Goal: Register for event/course

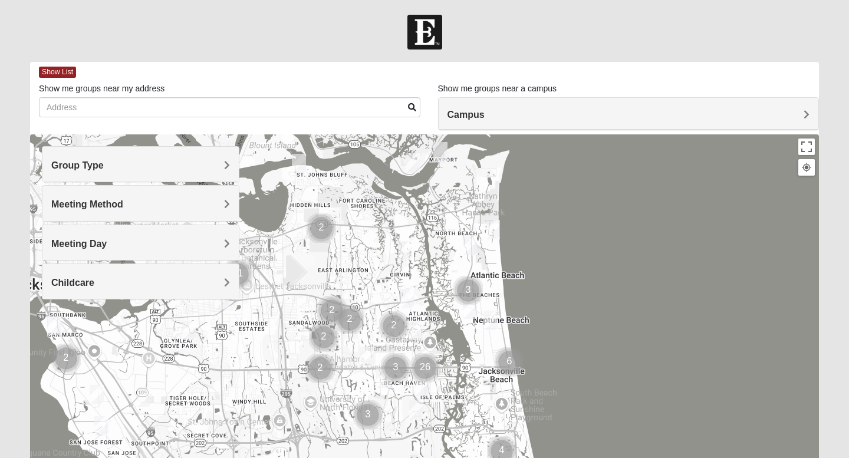
click at [104, 162] on span "Group Type" at bounding box center [77, 165] width 52 height 10
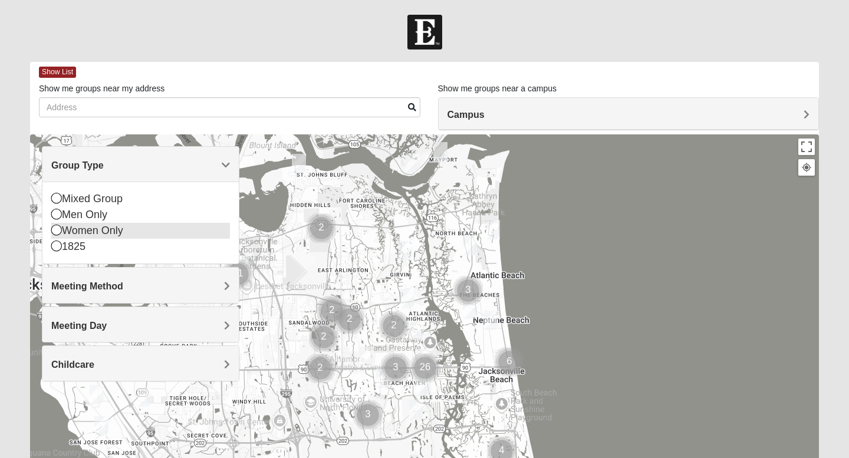
click at [110, 233] on div "Women Only" at bounding box center [140, 231] width 179 height 16
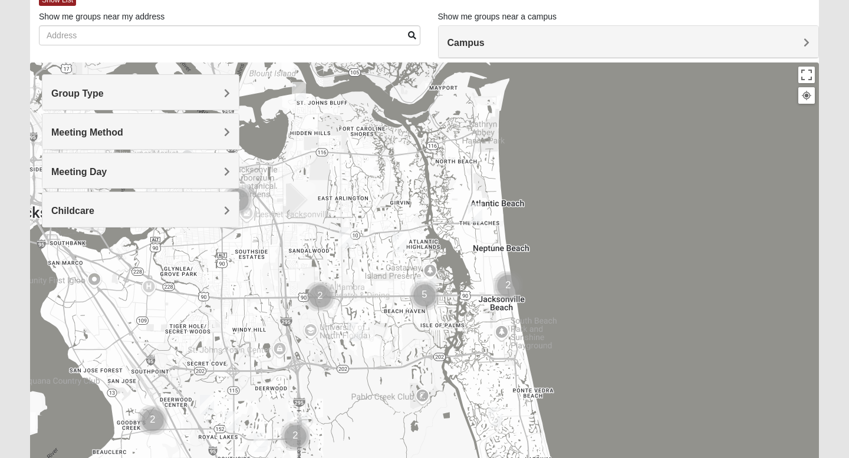
scroll to position [78, 0]
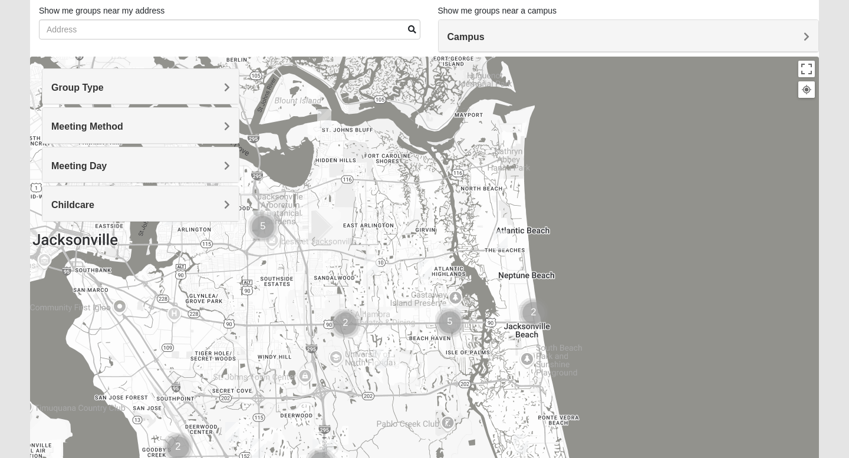
drag, startPoint x: 325, startPoint y: 251, endPoint x: 420, endPoint y: 381, distance: 161.0
click at [421, 380] on div at bounding box center [424, 292] width 788 height 471
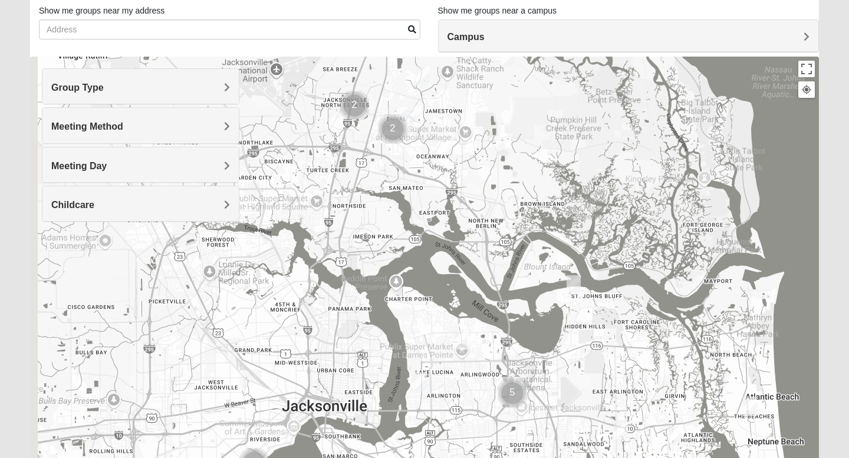
drag, startPoint x: 400, startPoint y: 198, endPoint x: 580, endPoint y: 255, distance: 189.2
click at [579, 255] on div at bounding box center [424, 292] width 788 height 471
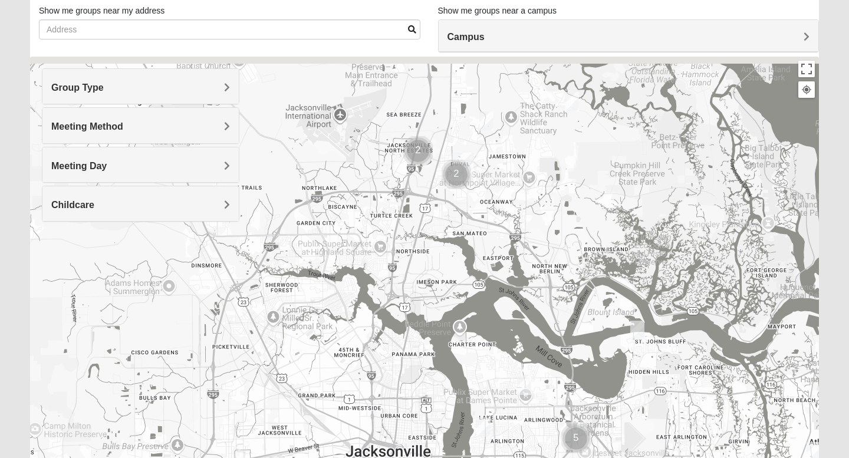
drag, startPoint x: 492, startPoint y: 197, endPoint x: 552, endPoint y: 250, distance: 79.7
click at [552, 250] on div at bounding box center [424, 292] width 788 height 471
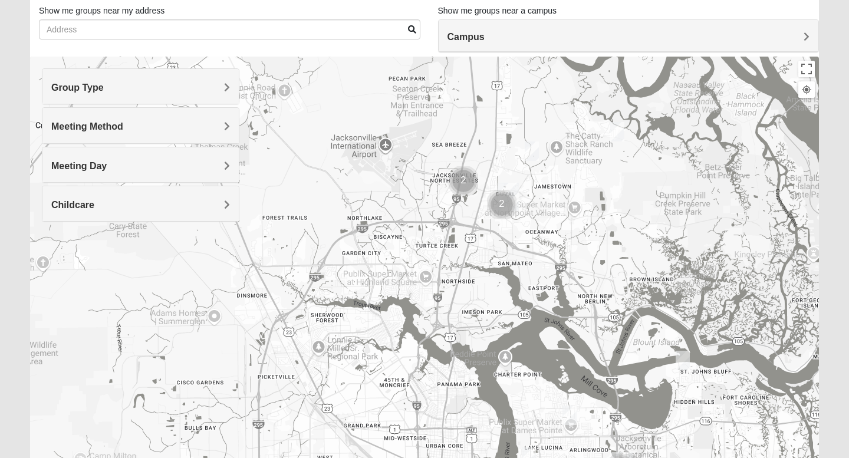
click at [499, 203] on img "Cluster of 2 groups" at bounding box center [501, 204] width 29 height 29
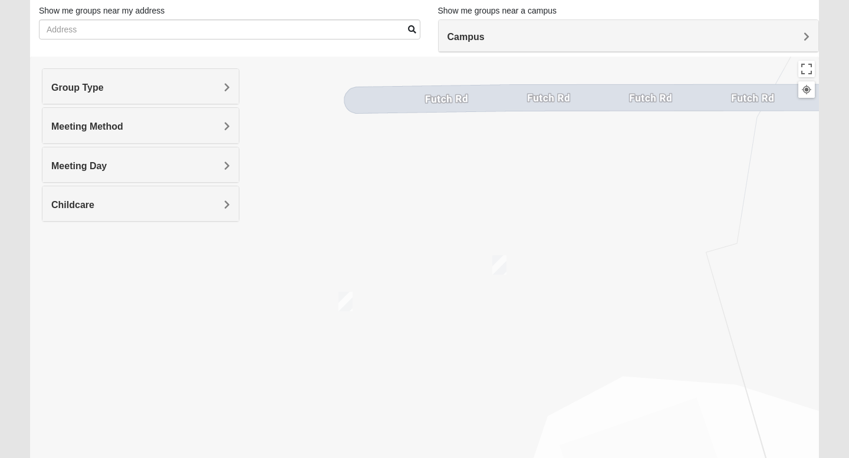
click at [346, 305] on img "On Campus Womens LeBlanc 32218" at bounding box center [345, 301] width 14 height 19
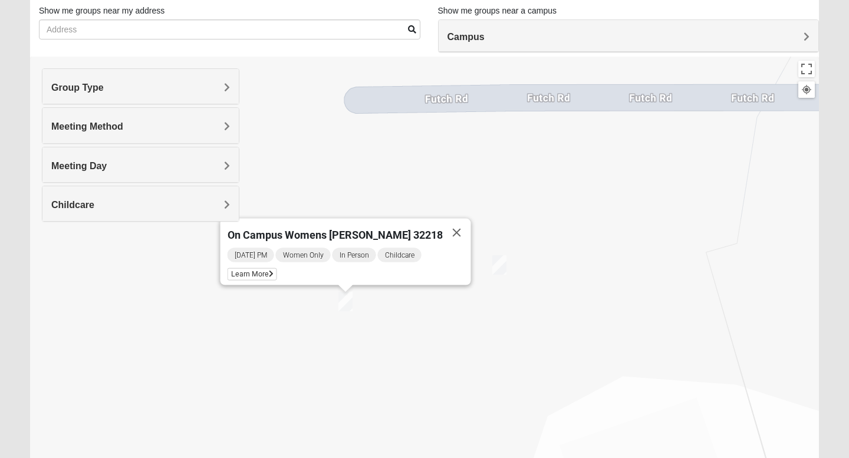
click at [507, 266] on div "On Campus Womens [PERSON_NAME] 32218 [DATE] PM Women Only In Person Childcare L…" at bounding box center [424, 292] width 788 height 471
click at [500, 264] on img "On Campus Womens Lousignont 32218" at bounding box center [499, 264] width 14 height 19
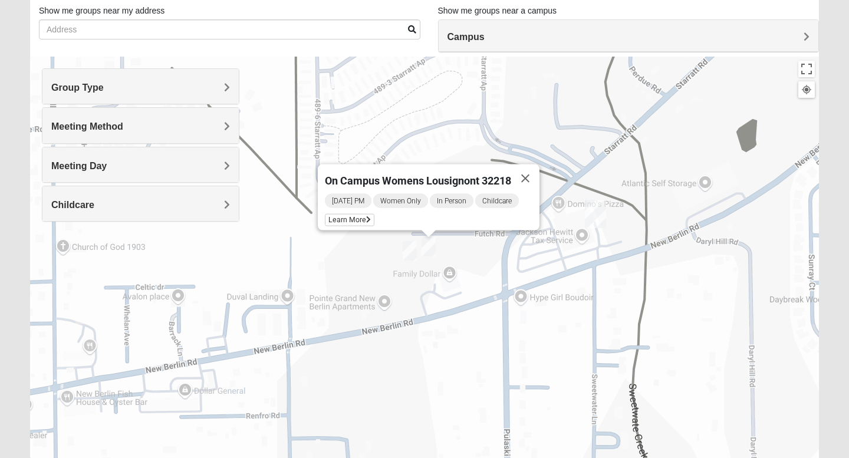
click at [595, 209] on img "North Jax" at bounding box center [595, 214] width 21 height 28
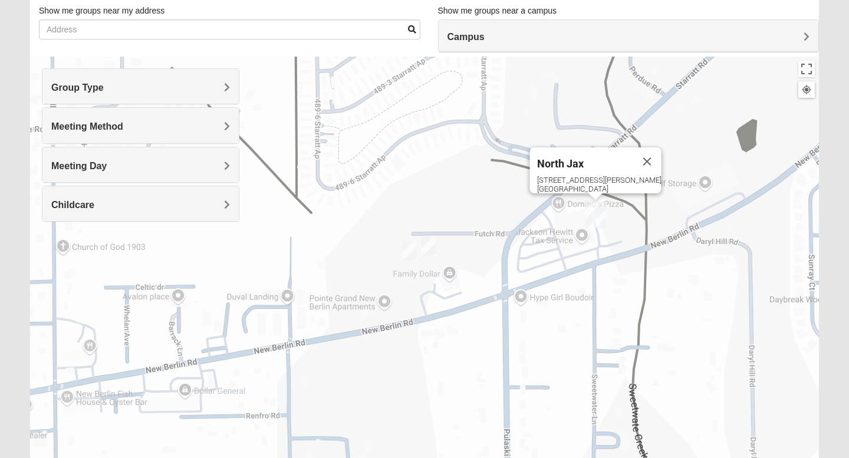
click at [599, 213] on img "North Jax" at bounding box center [595, 214] width 21 height 28
click at [592, 213] on img "North Jax" at bounding box center [595, 214] width 21 height 28
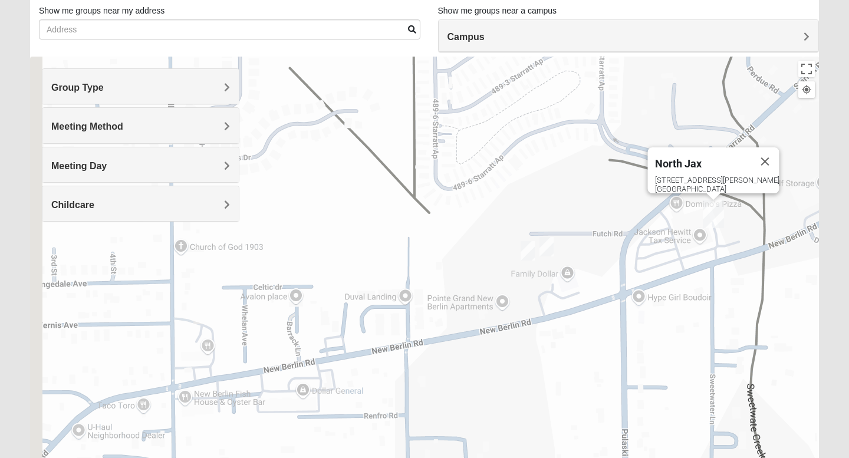
drag, startPoint x: 286, startPoint y: 248, endPoint x: 437, endPoint y: 242, distance: 151.6
click at [437, 242] on div "North Jax [STREET_ADDRESS][PERSON_NAME]" at bounding box center [424, 292] width 788 height 471
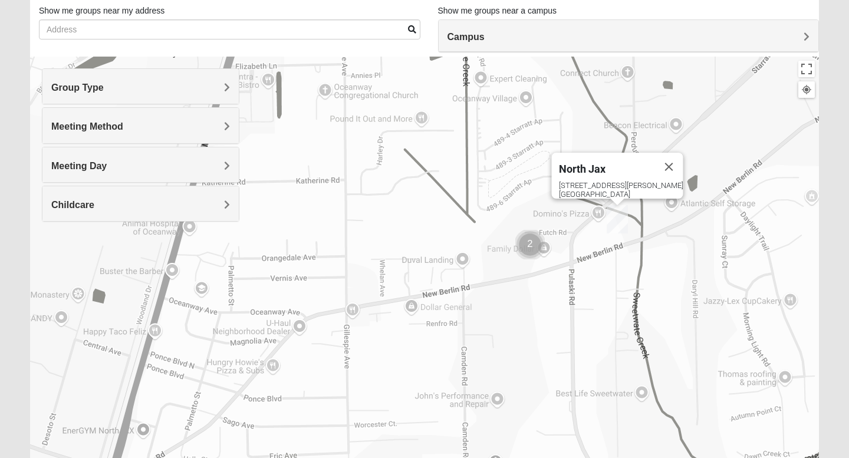
drag, startPoint x: 384, startPoint y: 219, endPoint x: 539, endPoint y: 226, distance: 155.7
click at [540, 227] on div "North Jax [STREET_ADDRESS][PERSON_NAME]" at bounding box center [424, 292] width 788 height 471
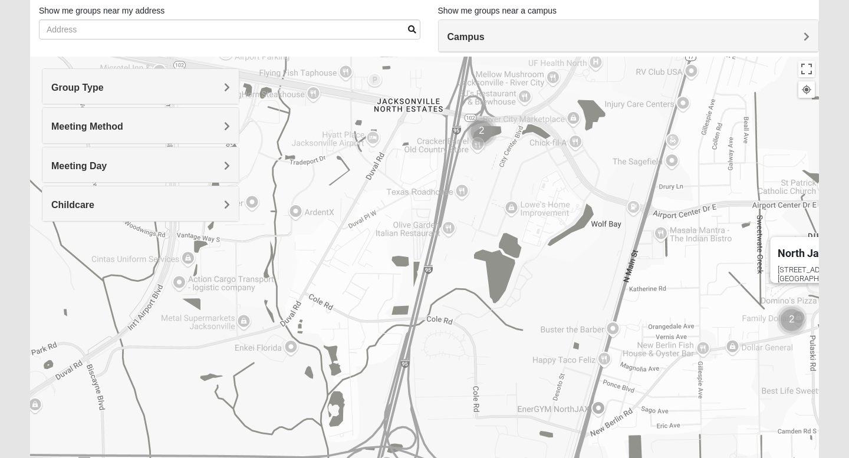
drag, startPoint x: 421, startPoint y: 182, endPoint x: 594, endPoint y: 263, distance: 191.1
click at [594, 263] on div "North Jax [STREET_ADDRESS][PERSON_NAME]" at bounding box center [424, 292] width 788 height 471
click at [483, 134] on img "Cluster of 2 groups" at bounding box center [481, 131] width 29 height 29
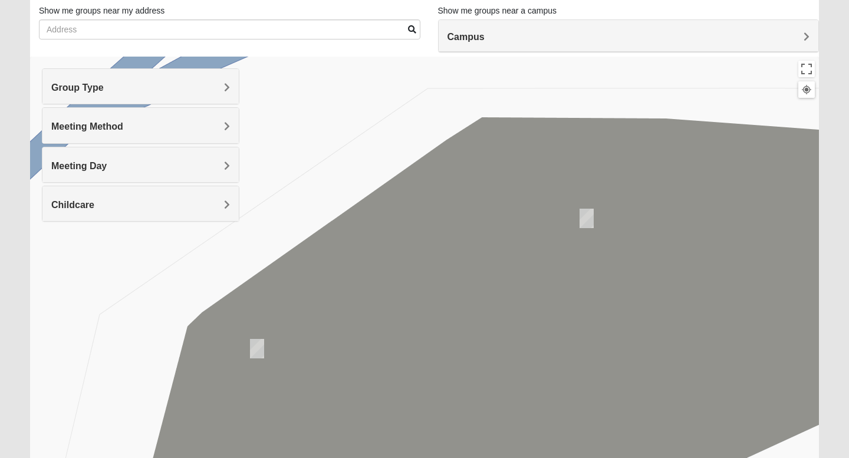
click at [259, 349] on img "Womens Holt 32218" at bounding box center [257, 348] width 14 height 19
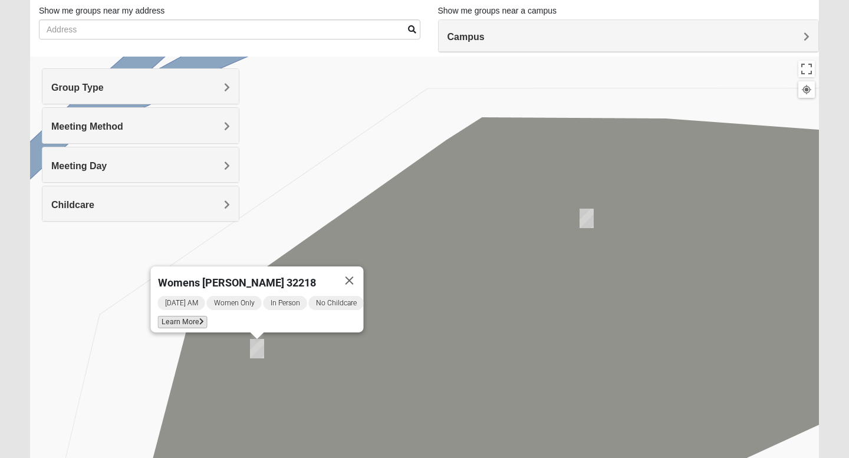
click at [192, 316] on span "Learn More" at bounding box center [183, 322] width 50 height 12
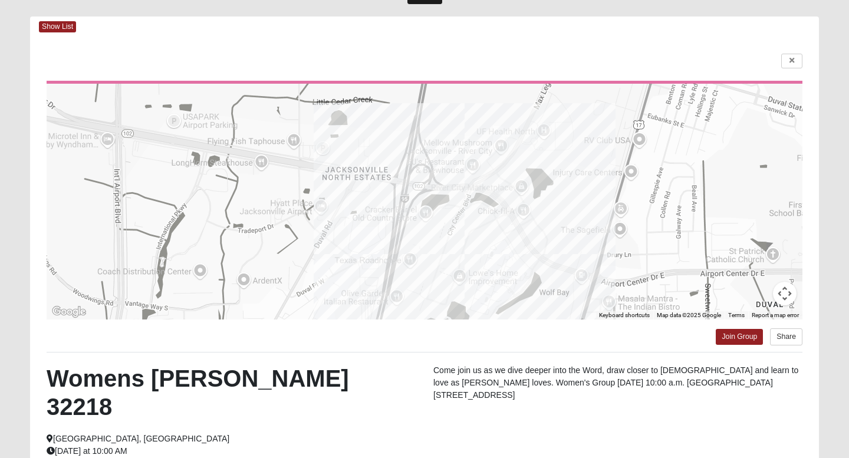
scroll to position [0, 0]
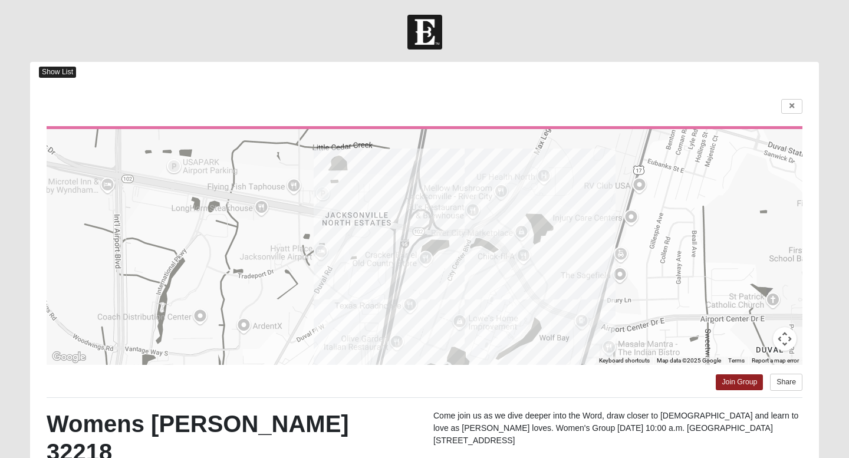
click at [55, 73] on span "Show List" at bounding box center [57, 72] width 37 height 11
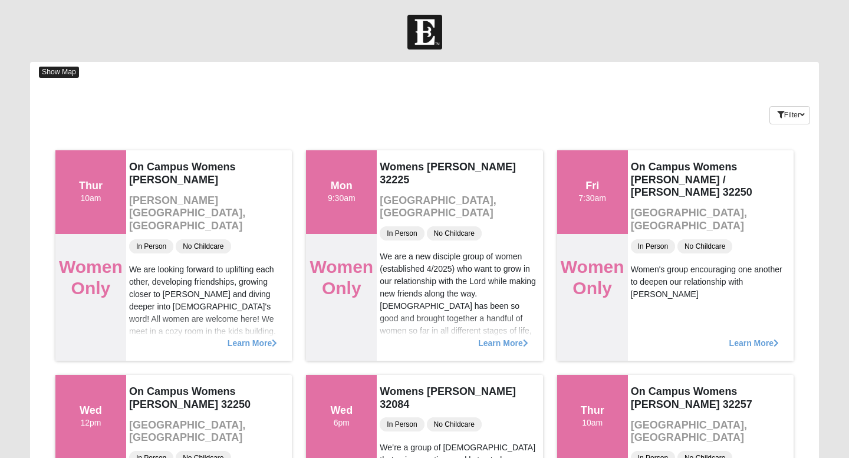
click at [62, 74] on span "Show Map" at bounding box center [59, 72] width 40 height 11
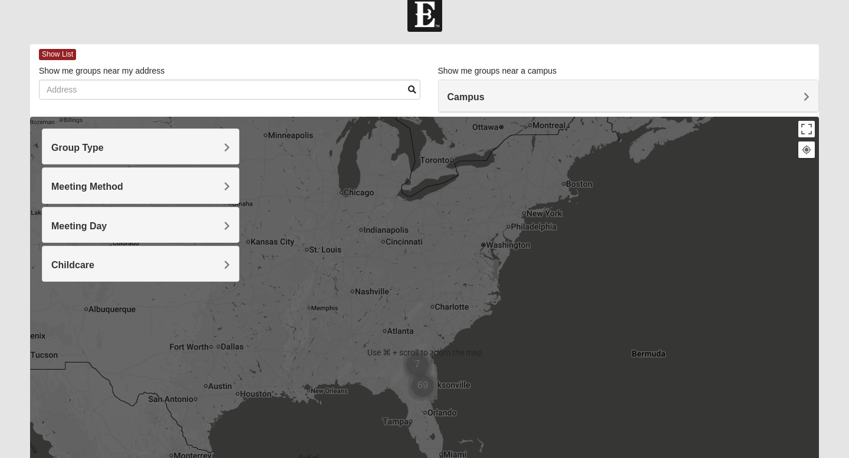
scroll to position [19, 0]
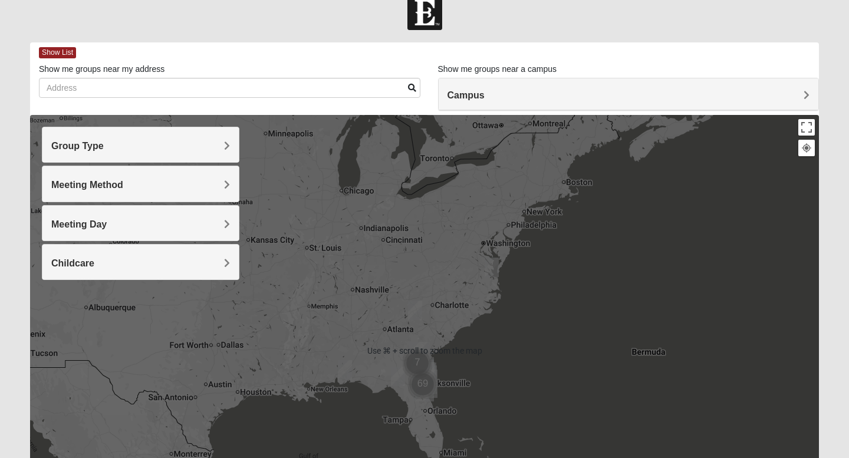
click at [225, 136] on div "Group Type" at bounding box center [140, 144] width 196 height 35
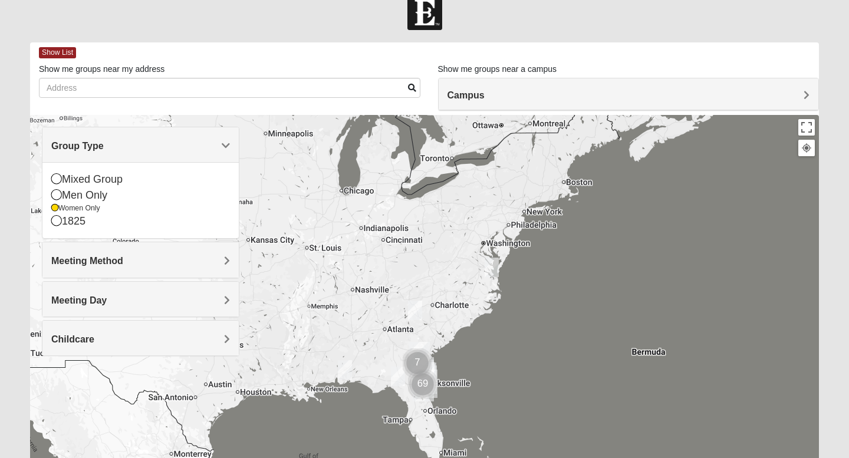
click at [104, 143] on span "Group Type" at bounding box center [77, 146] width 52 height 10
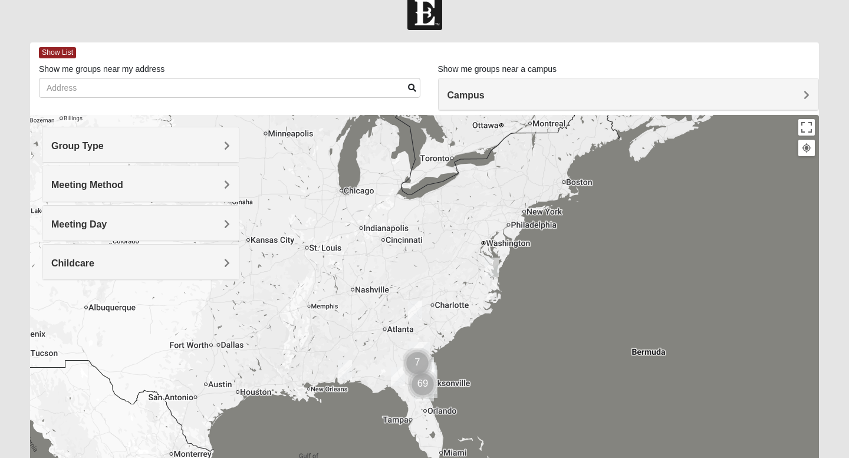
click at [123, 185] on span "Meeting Method" at bounding box center [87, 185] width 72 height 10
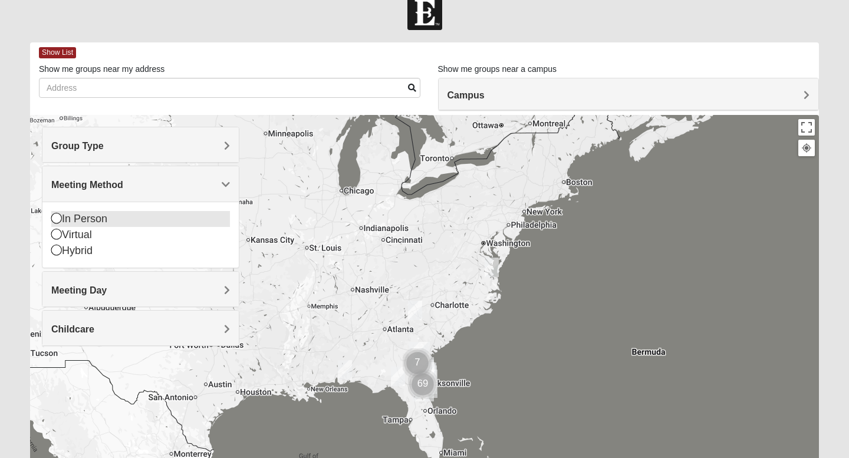
click at [121, 215] on div "In Person" at bounding box center [140, 219] width 179 height 16
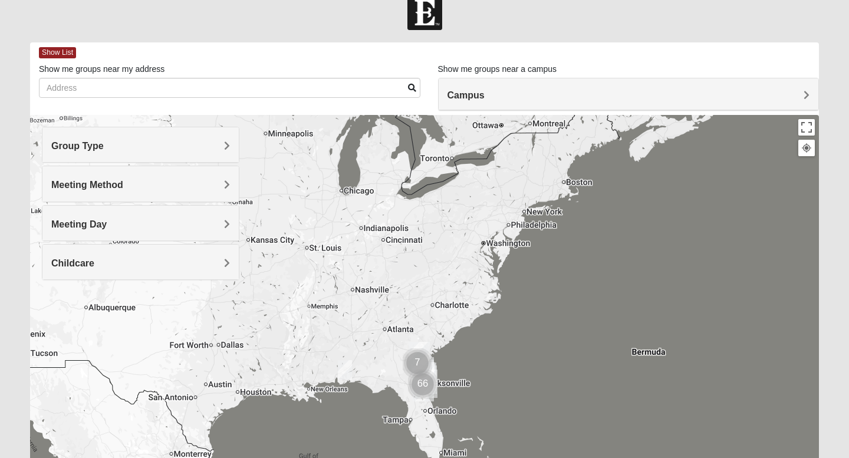
click at [107, 225] on span "Meeting Day" at bounding box center [78, 224] width 55 height 10
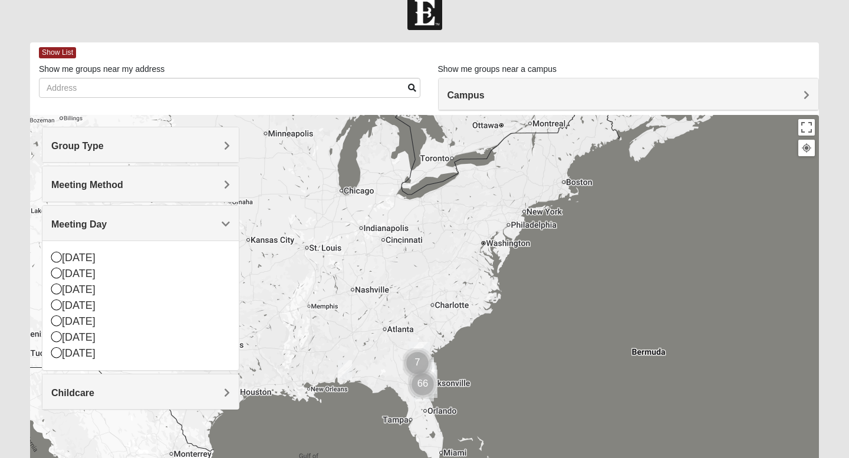
click at [107, 219] on span "Meeting Day" at bounding box center [78, 224] width 55 height 10
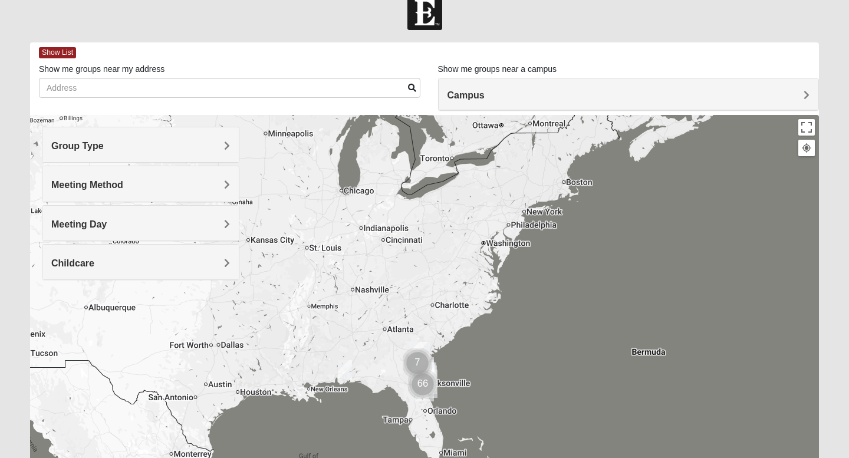
click at [94, 266] on span "Childcare" at bounding box center [72, 263] width 43 height 10
click at [175, 317] on div "No" at bounding box center [140, 313] width 179 height 16
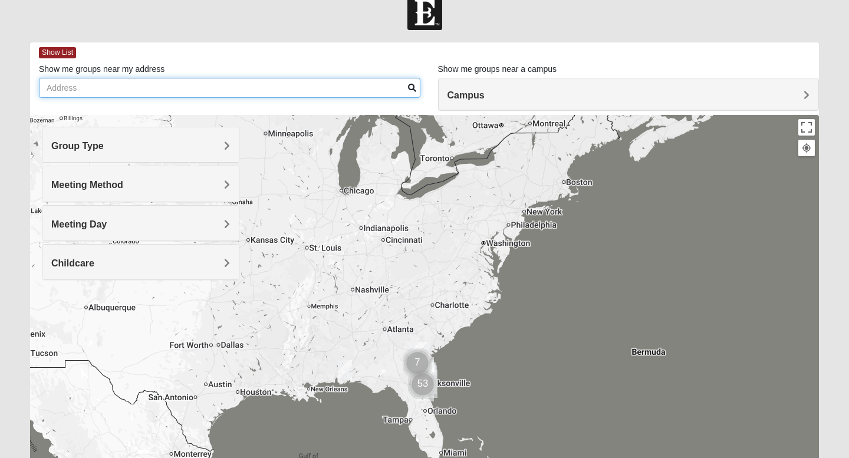
click at [291, 91] on input "Show me groups near my address" at bounding box center [229, 88] width 381 height 20
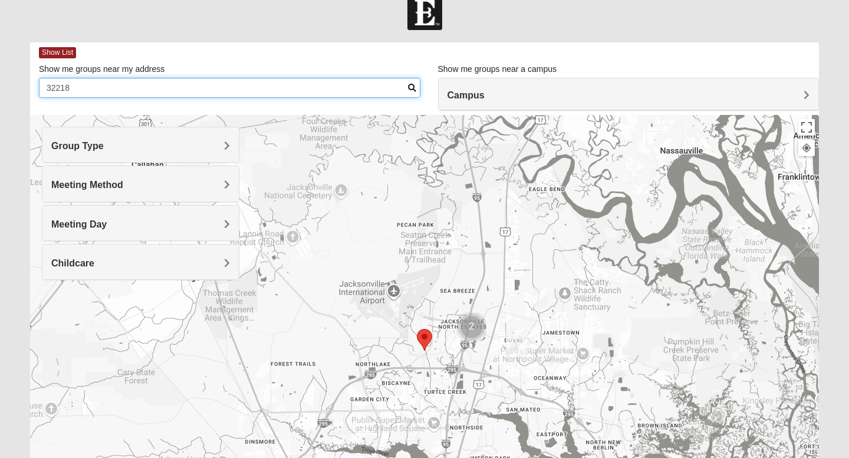
type input "32218"
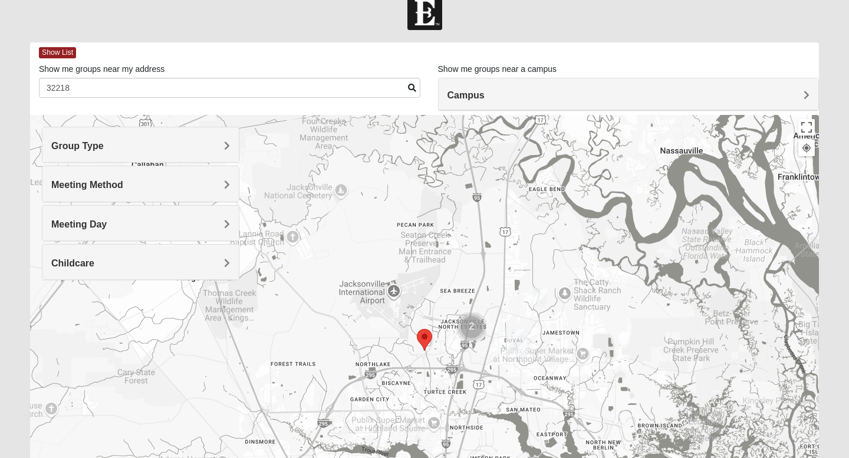
drag, startPoint x: 511, startPoint y: 306, endPoint x: 511, endPoint y: 272, distance: 34.2
click at [511, 272] on div at bounding box center [424, 350] width 788 height 471
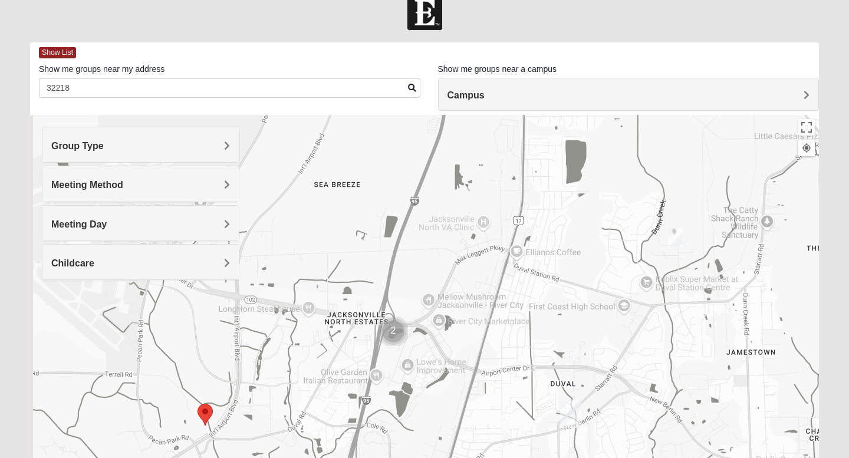
drag, startPoint x: 447, startPoint y: 372, endPoint x: 493, endPoint y: 193, distance: 184.8
click at [491, 196] on div at bounding box center [424, 350] width 788 height 471
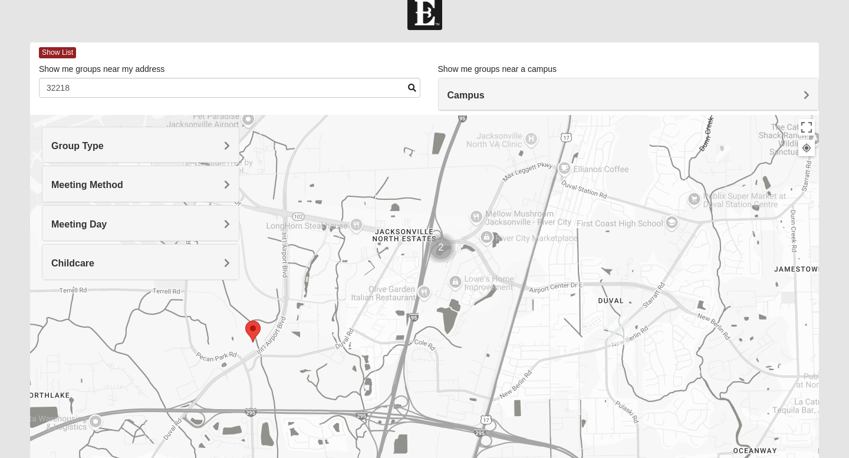
drag, startPoint x: 444, startPoint y: 352, endPoint x: 484, endPoint y: 305, distance: 61.9
click at [484, 305] on div at bounding box center [424, 350] width 788 height 471
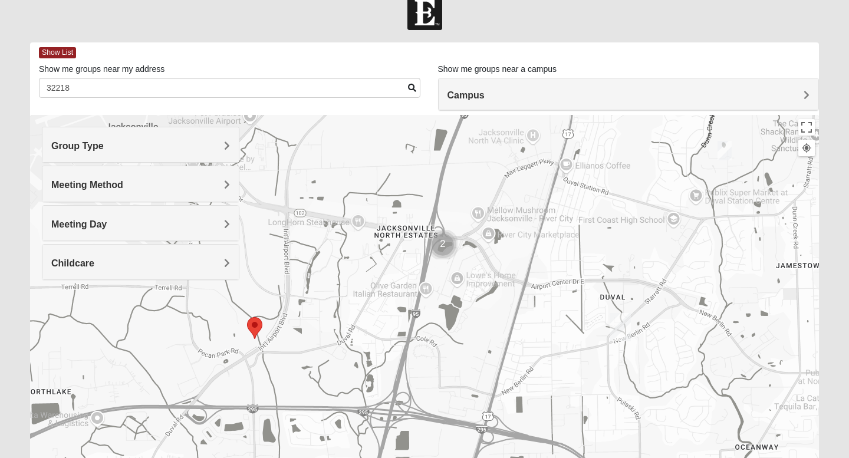
click at [623, 324] on img "North Jax" at bounding box center [619, 327] width 21 height 28
click at [444, 241] on img "Cluster of 2 groups" at bounding box center [442, 244] width 29 height 29
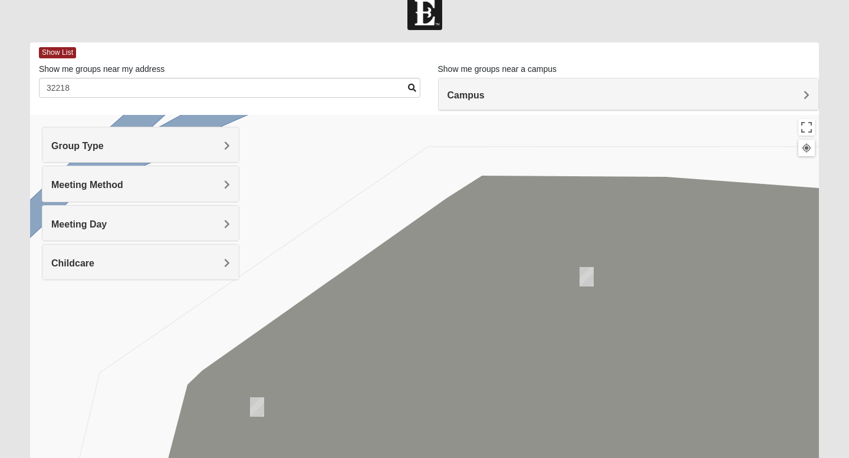
click at [588, 276] on img "Womens Getz 32218" at bounding box center [586, 276] width 14 height 19
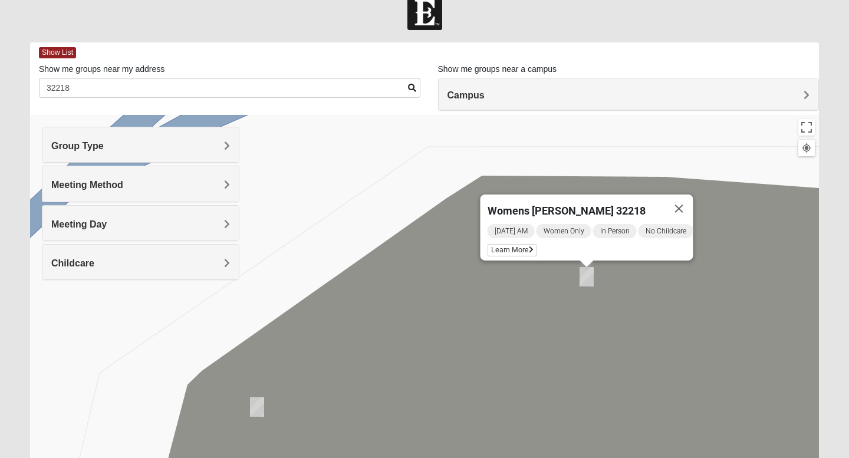
click at [259, 412] on img "Womens Holt 32218" at bounding box center [257, 406] width 14 height 19
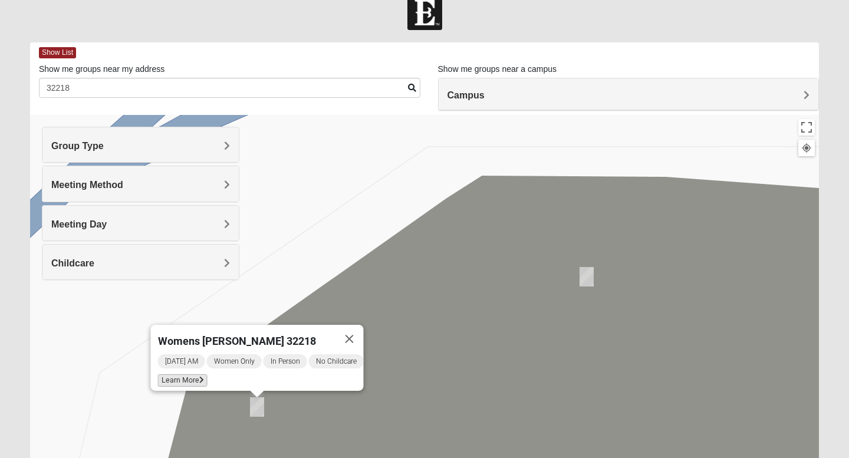
click at [186, 374] on span "Learn More" at bounding box center [183, 380] width 50 height 12
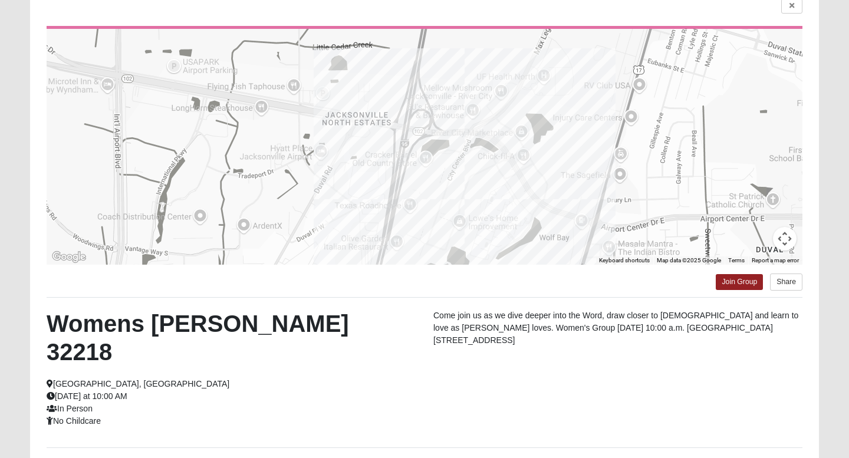
scroll to position [107, 0]
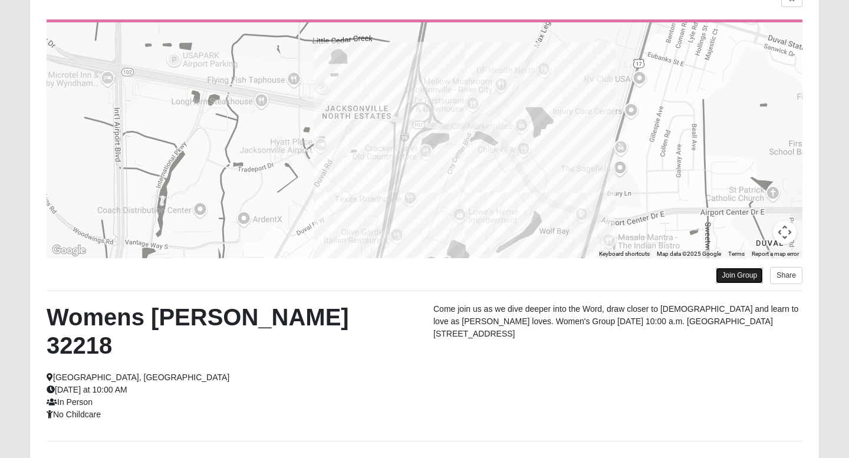
click at [736, 273] on link "Join Group" at bounding box center [738, 276] width 47 height 16
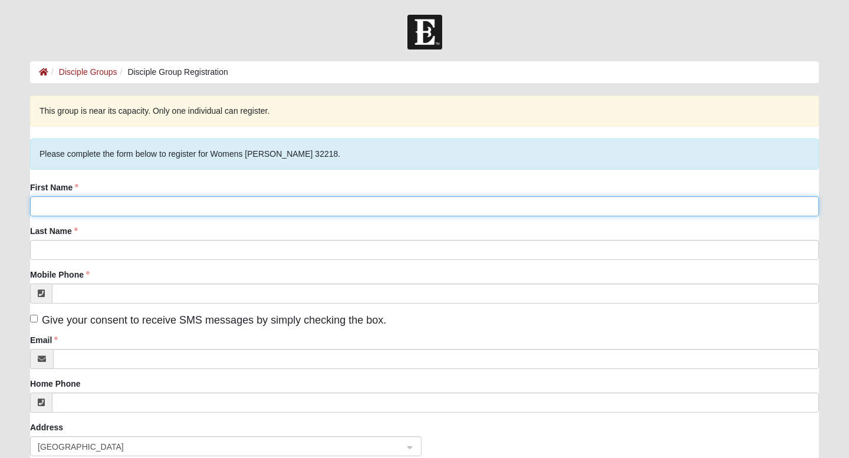
click at [119, 207] on input "First Name" at bounding box center [424, 206] width 788 height 20
type input "[PERSON_NAME]"
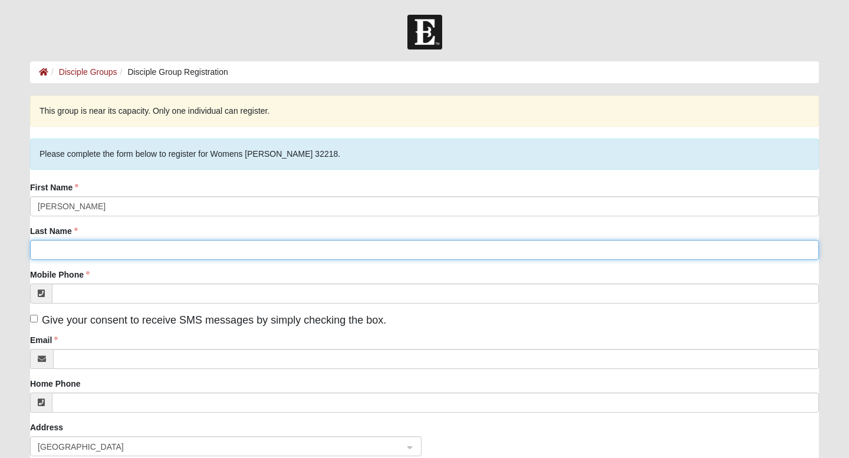
type input "Cajudo"
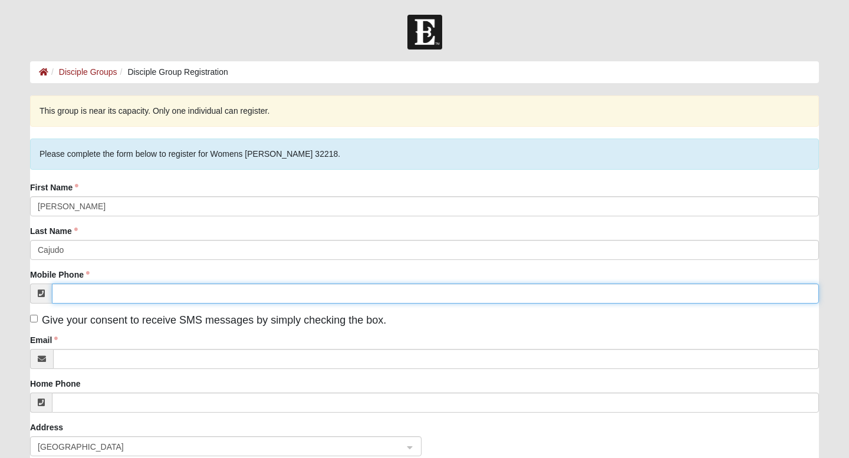
type input "[PHONE_NUMBER]"
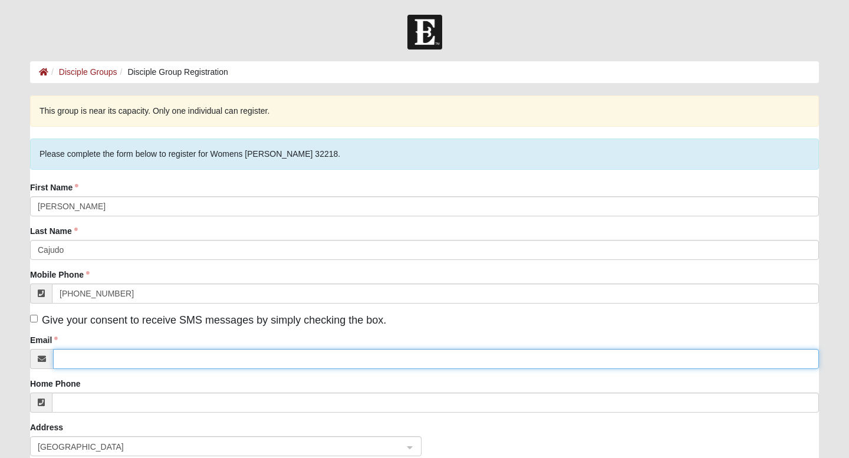
type input "Xtinapnw@gmail.com"
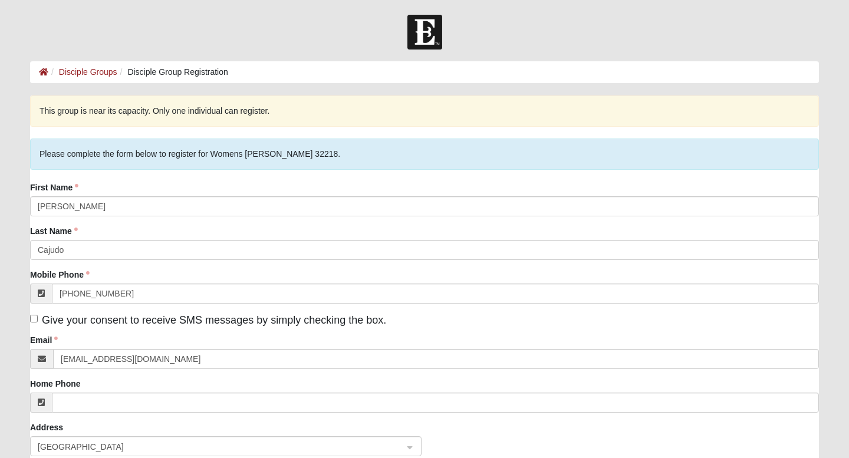
type input "372 Red Dahlia Ln"
type input "Jacksonville"
type input "32218"
click at [33, 319] on input "Give your consent to receive SMS messages by simply checking the box." at bounding box center [34, 319] width 8 height 8
checkbox input "true"
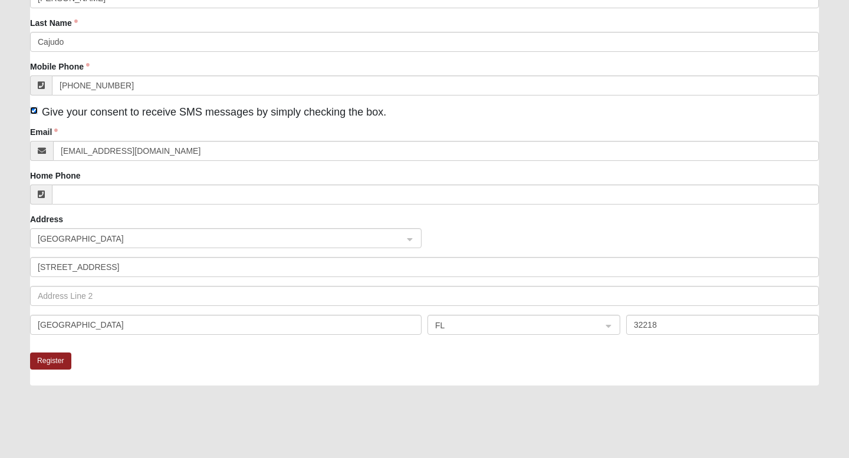
scroll to position [212, 0]
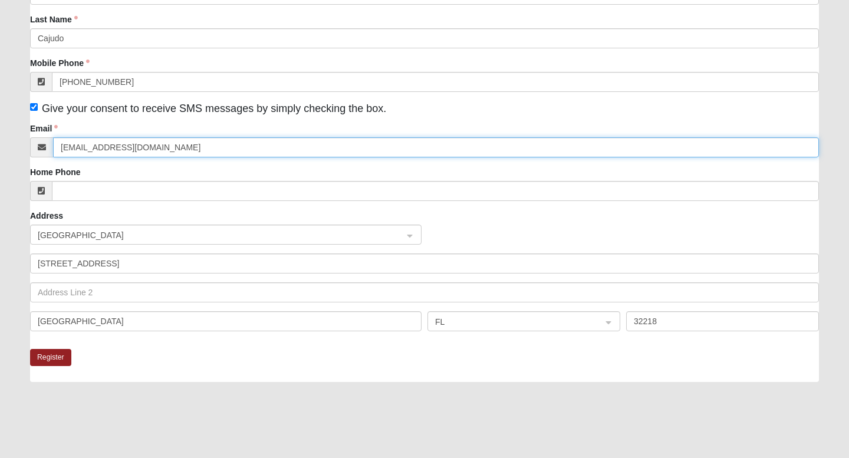
drag, startPoint x: 95, startPoint y: 148, endPoint x: 56, endPoint y: 147, distance: 38.9
click at [57, 147] on input "Xtinapnw@gmail.com" at bounding box center [436, 147] width 766 height 20
type input "cajudohomes@gmail.com"
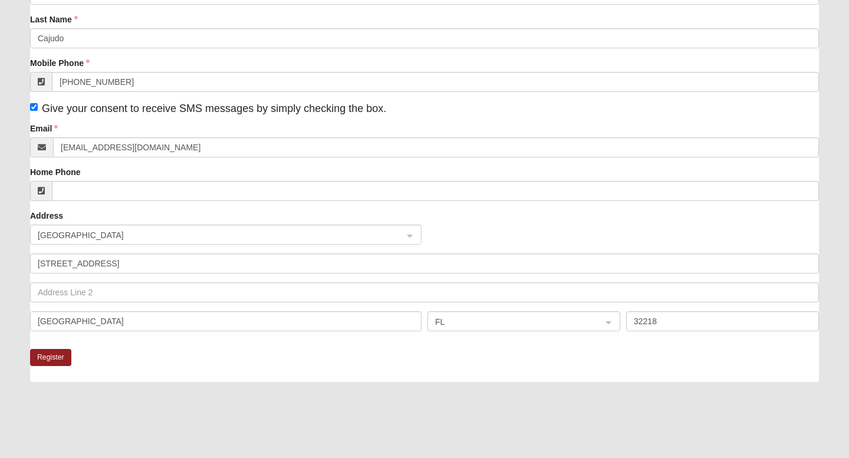
click at [104, 358] on div "Register" at bounding box center [424, 365] width 788 height 33
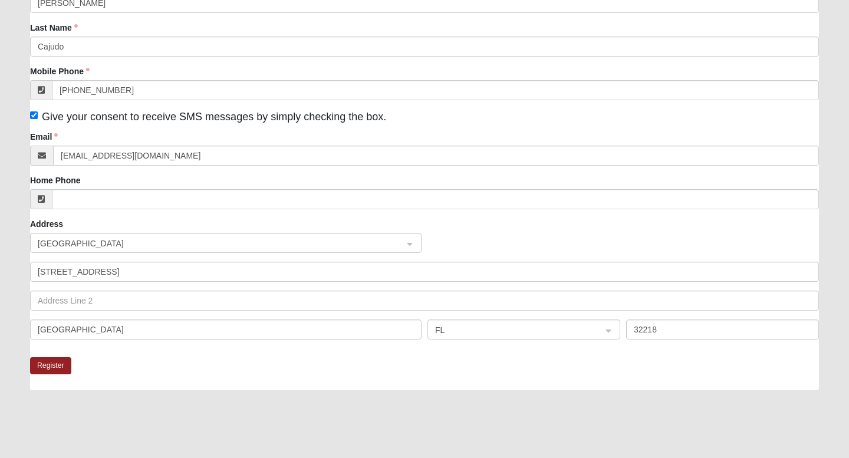
scroll to position [242, 0]
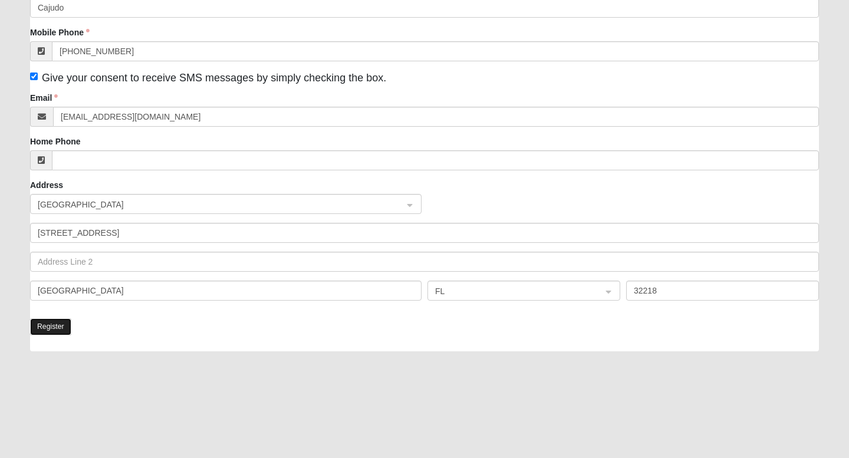
click at [51, 327] on button "Register" at bounding box center [50, 326] width 41 height 17
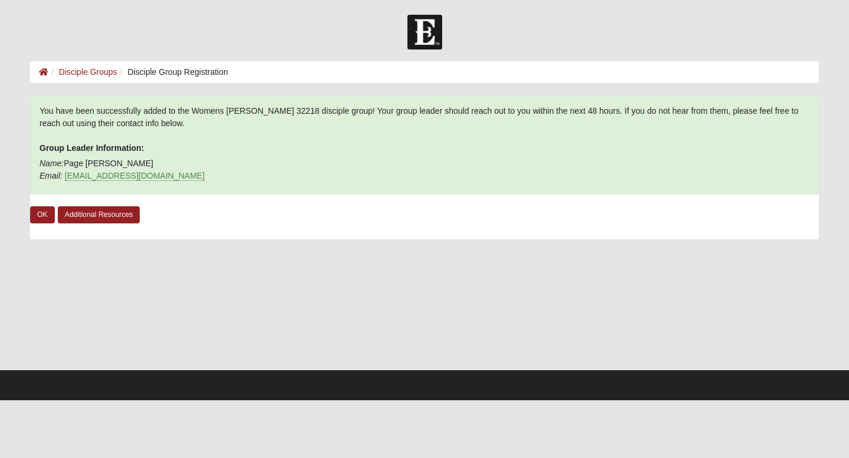
scroll to position [0, 0]
drag, startPoint x: 153, startPoint y: 176, endPoint x: 65, endPoint y: 175, distance: 87.8
click at [65, 175] on p "Name: Page Holt Email: pagesfirst@gmail.com" at bounding box center [424, 169] width 770 height 25
copy link "pagesfirst@gmail.com"
